Goal: Check status: Check status

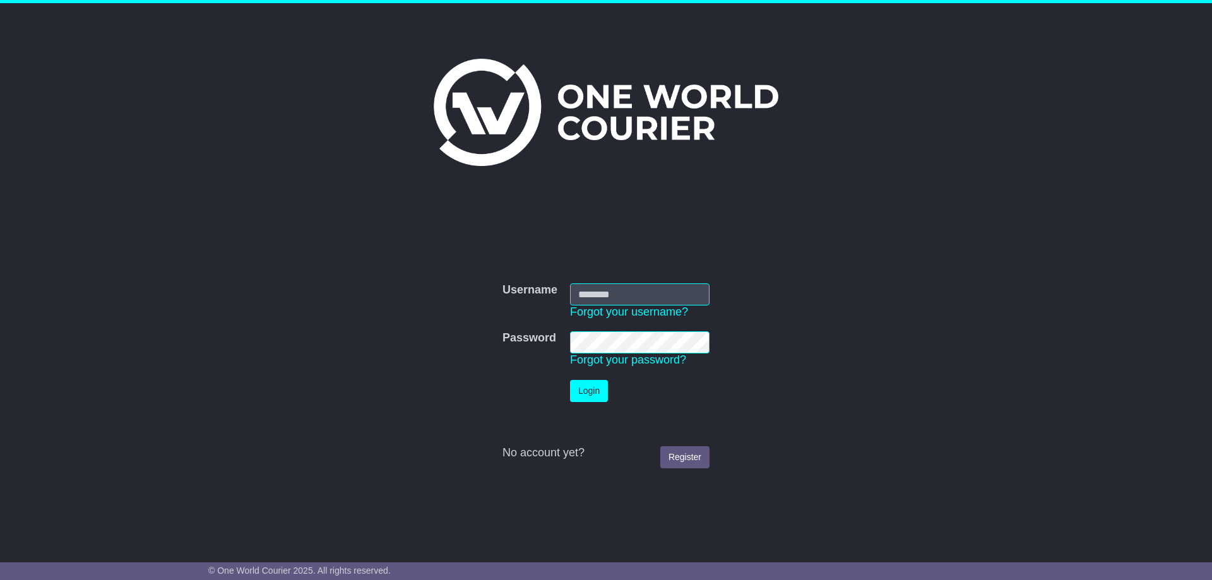
type input "**********"
click at [583, 400] on button "Login" at bounding box center [589, 391] width 38 height 22
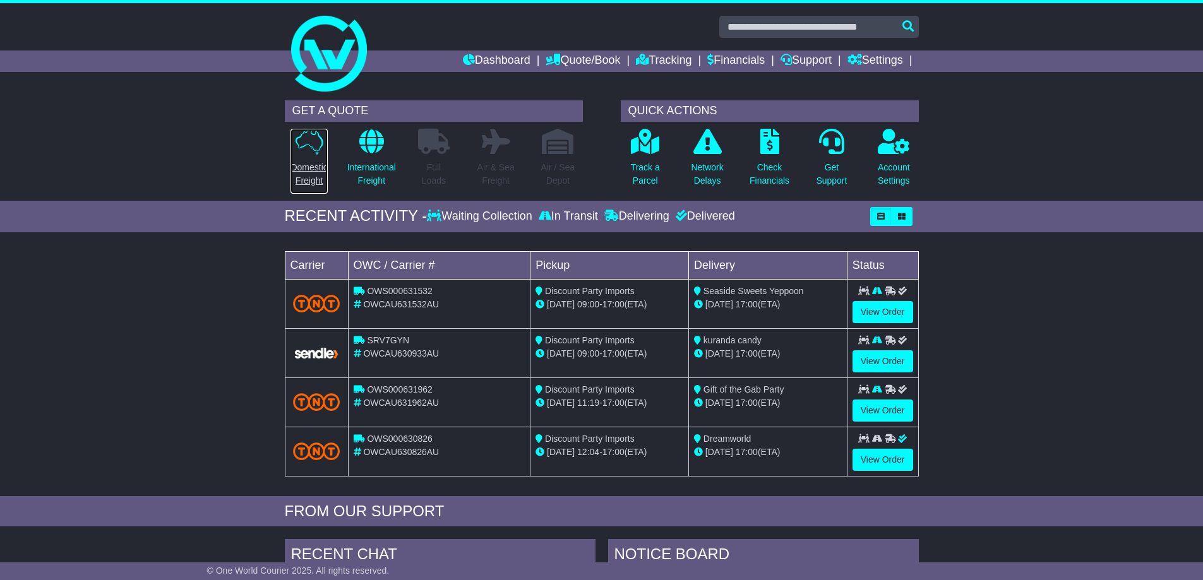
click at [305, 172] on p "Domestic Freight" at bounding box center [308, 174] width 37 height 27
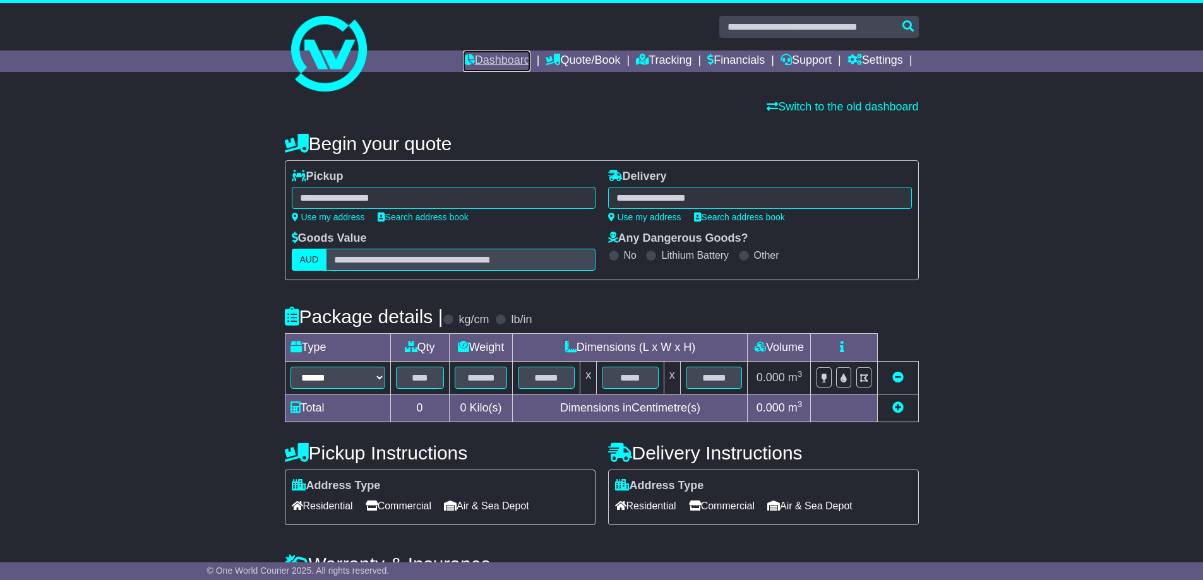
click at [494, 61] on link "Dashboard" at bounding box center [497, 61] width 68 height 21
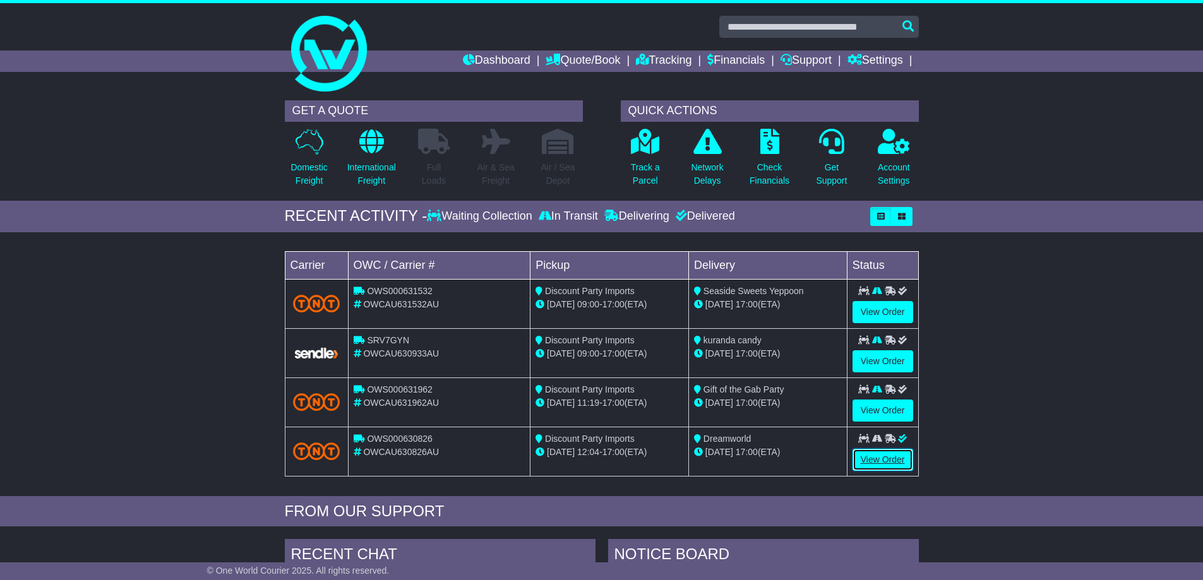
click at [873, 461] on link "View Order" at bounding box center [882, 460] width 61 height 22
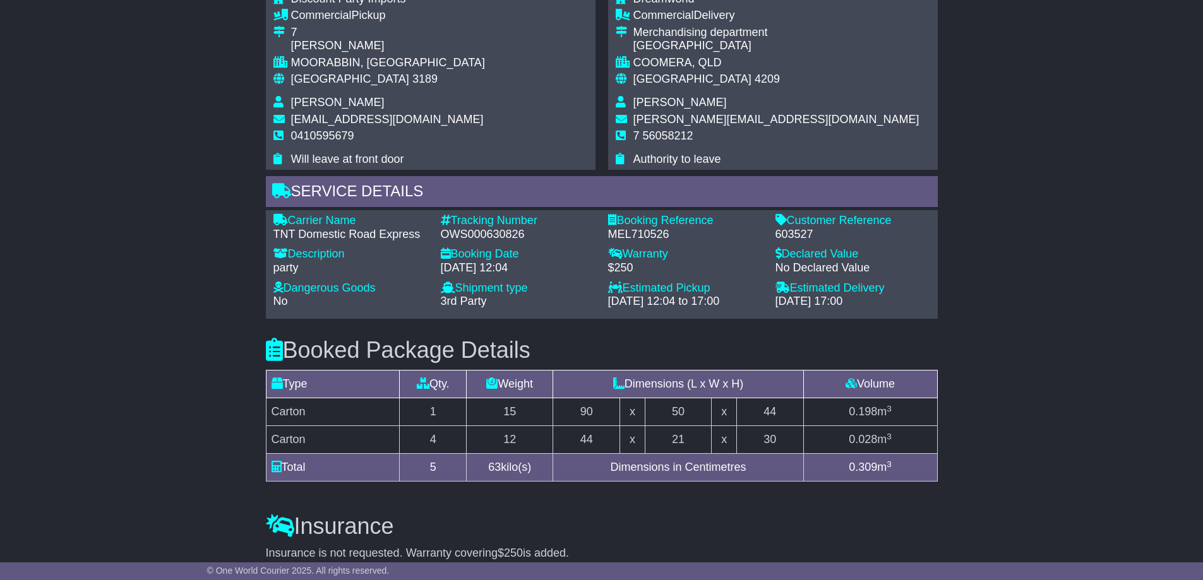
scroll to position [821, 0]
